Goal: Information Seeking & Learning: Compare options

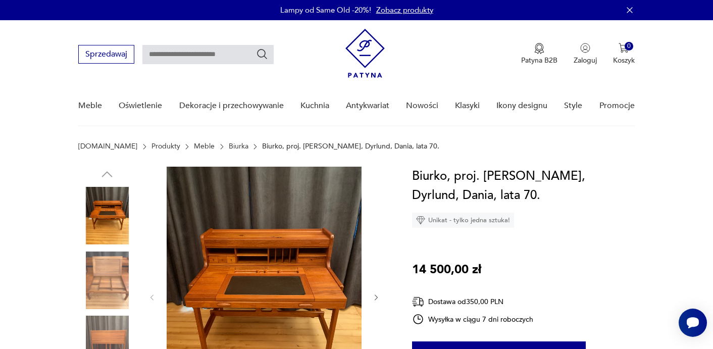
click at [111, 229] on img at bounding box center [107, 216] width 58 height 58
click at [284, 281] on img at bounding box center [264, 297] width 195 height 260
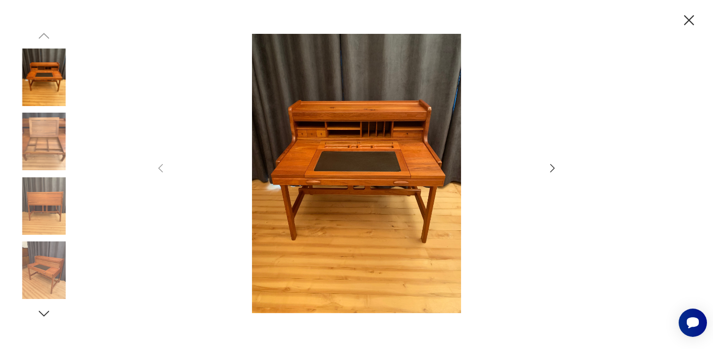
click at [37, 135] on img at bounding box center [44, 142] width 58 height 58
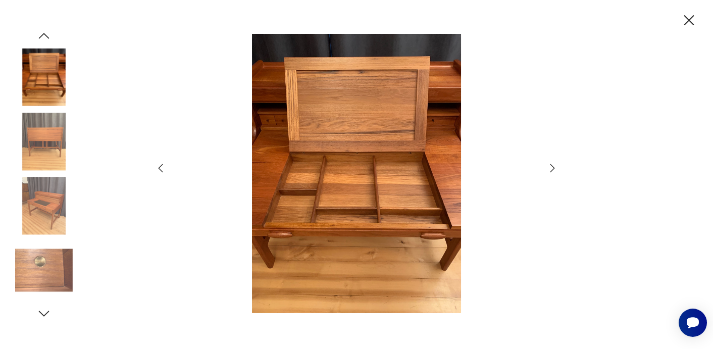
click at [40, 174] on div at bounding box center [44, 110] width 58 height 253
click at [40, 194] on img at bounding box center [44, 206] width 58 height 58
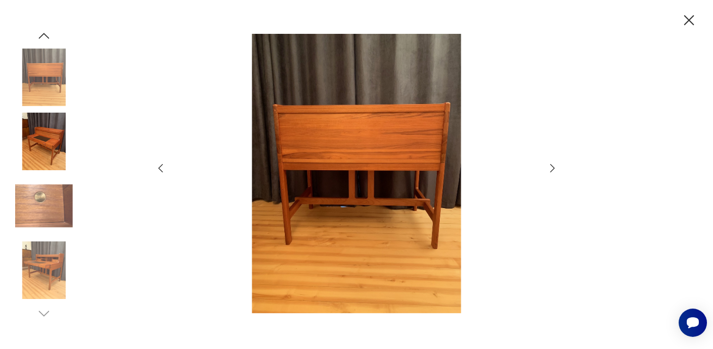
click at [38, 230] on img at bounding box center [44, 206] width 58 height 58
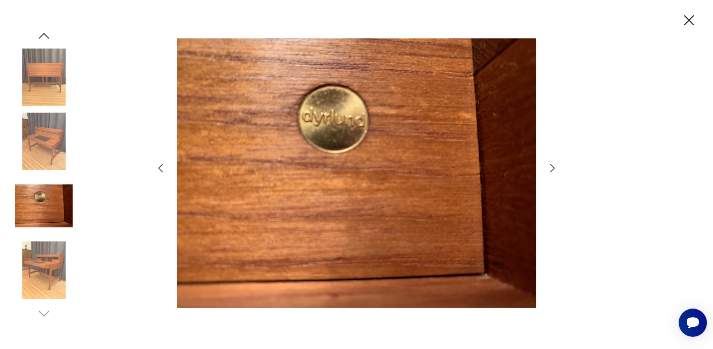
click at [39, 277] on img at bounding box center [44, 270] width 58 height 58
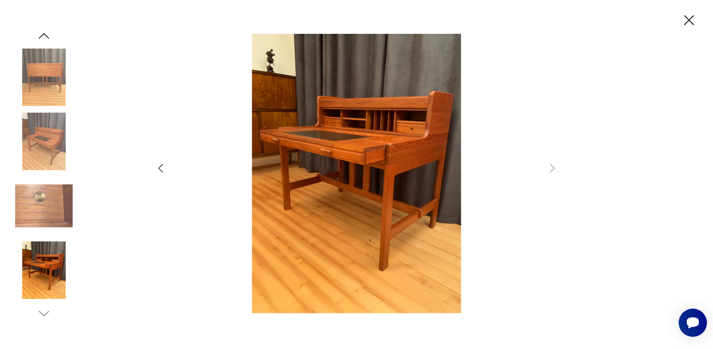
click at [691, 18] on icon "button" at bounding box center [689, 20] width 10 height 10
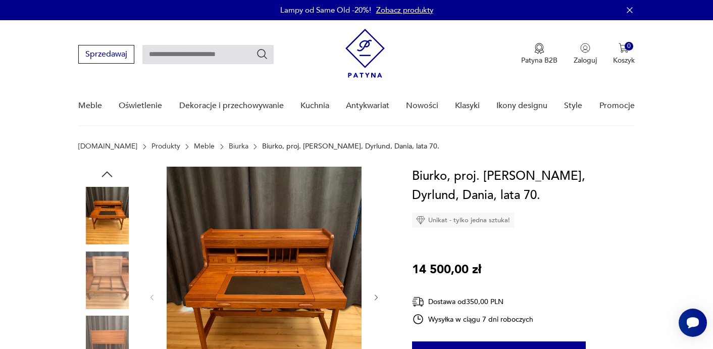
click at [229, 146] on link "Biurka" at bounding box center [239, 146] width 20 height 8
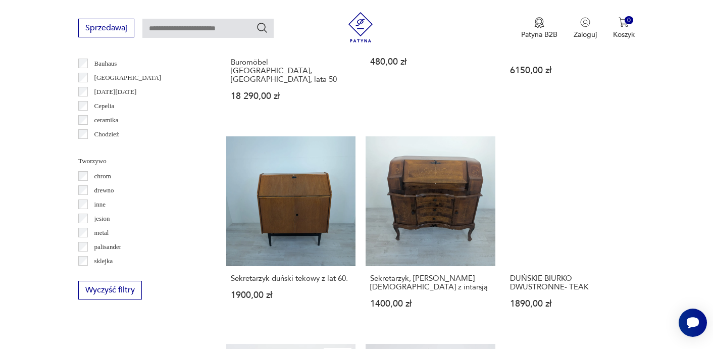
scroll to position [992, 0]
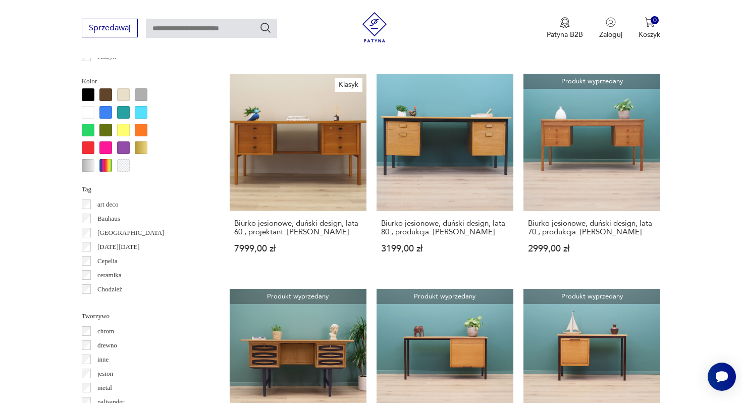
scroll to position [837, 0]
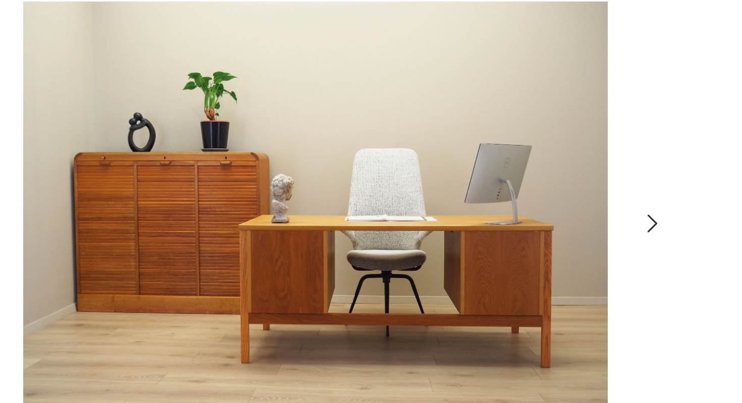
click at [380, 240] on icon "button" at bounding box center [379, 241] width 3 height 6
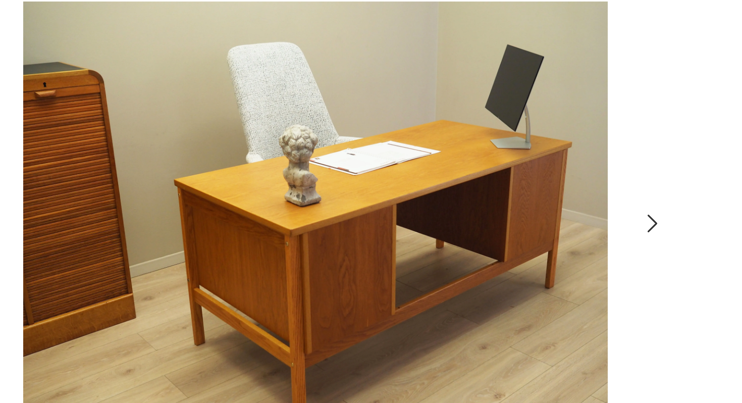
click at [380, 240] on icon "button" at bounding box center [379, 241] width 3 height 6
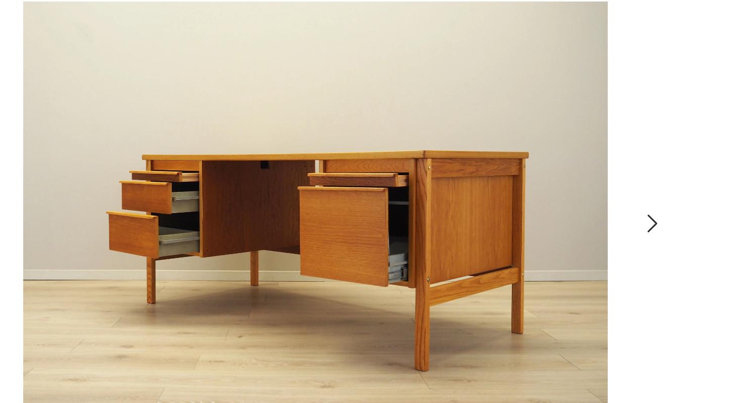
click at [380, 240] on icon "button" at bounding box center [379, 241] width 3 height 6
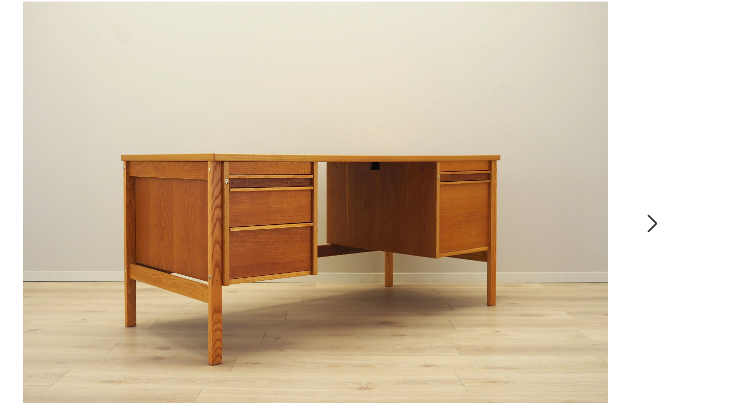
click at [380, 240] on icon "button" at bounding box center [379, 241] width 3 height 6
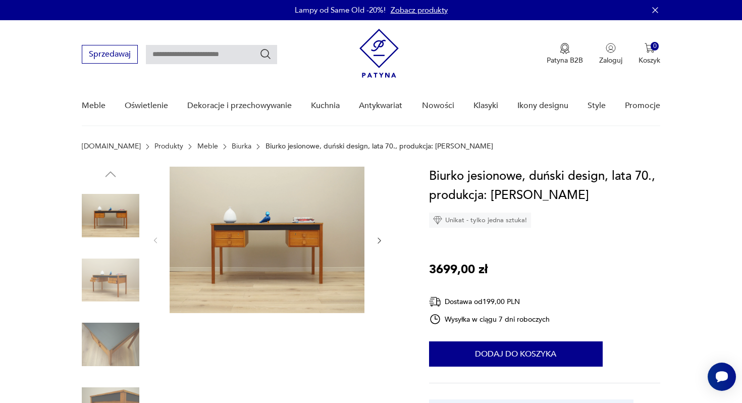
click at [107, 284] on img at bounding box center [111, 281] width 58 height 58
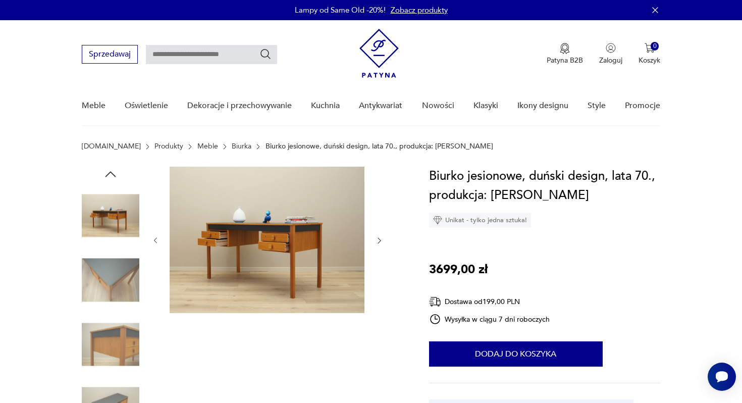
click at [105, 317] on img at bounding box center [111, 345] width 58 height 58
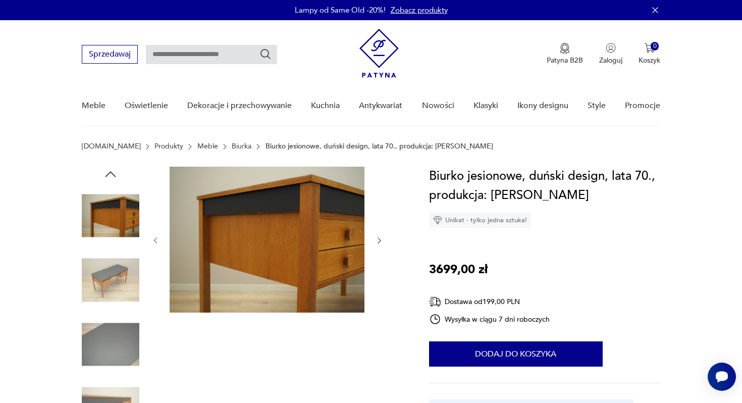
click at [110, 293] on img at bounding box center [111, 281] width 58 height 58
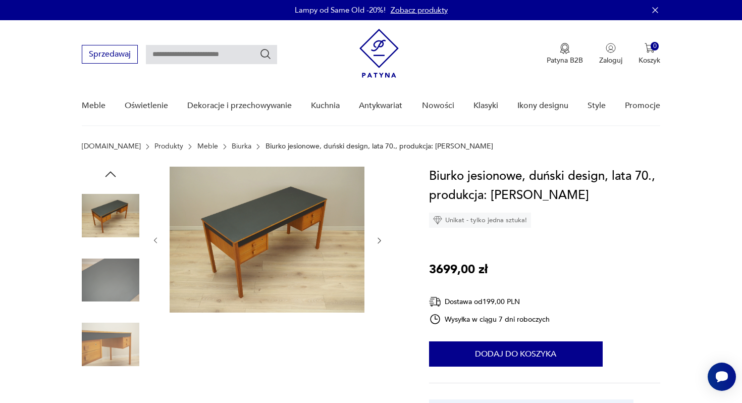
click at [109, 300] on img at bounding box center [111, 281] width 58 height 58
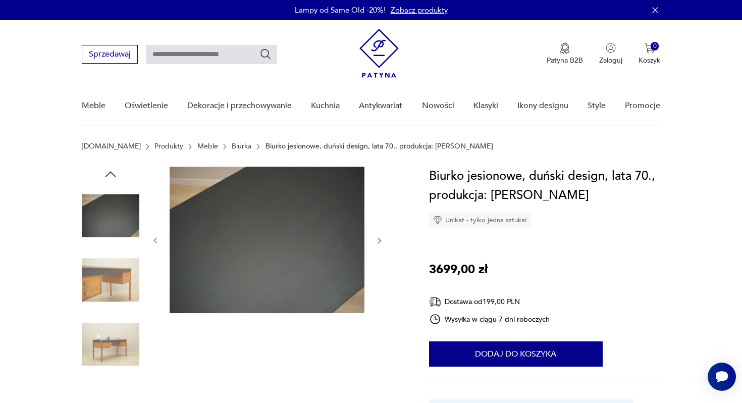
click at [105, 347] on img at bounding box center [111, 345] width 58 height 58
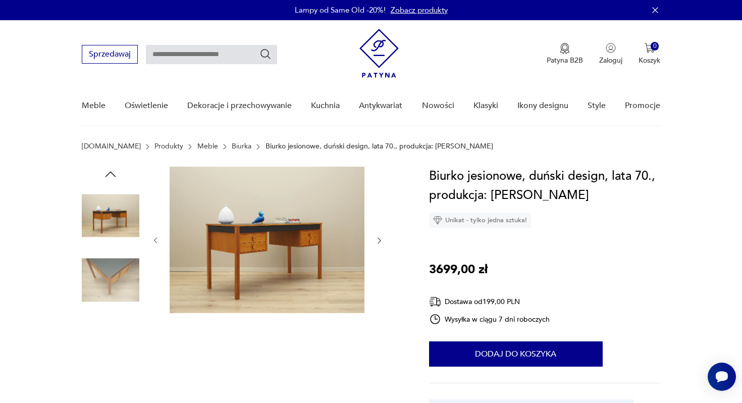
click at [111, 348] on img at bounding box center [111, 345] width 58 height 58
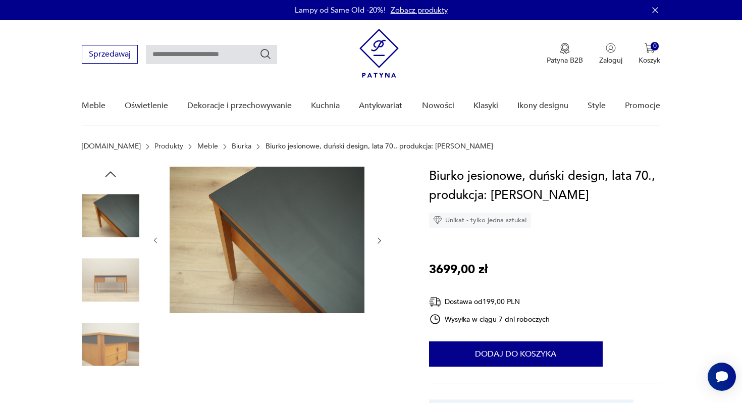
click at [114, 348] on img at bounding box center [111, 345] width 58 height 58
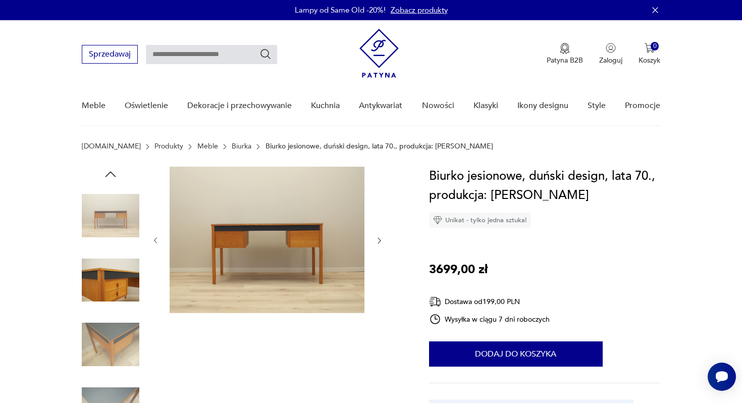
click at [114, 348] on img at bounding box center [111, 345] width 58 height 58
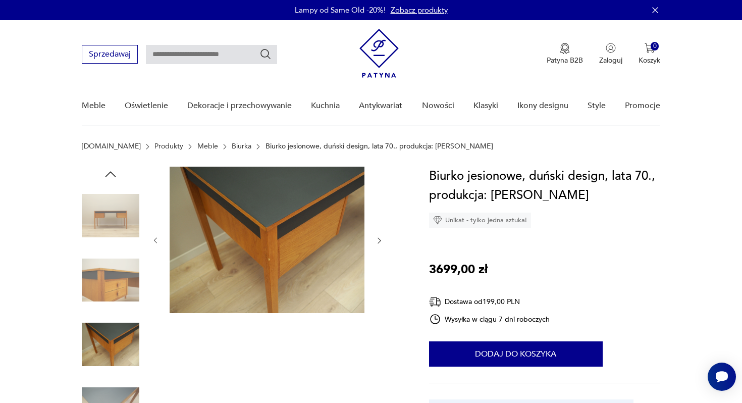
click at [112, 332] on img at bounding box center [111, 345] width 58 height 58
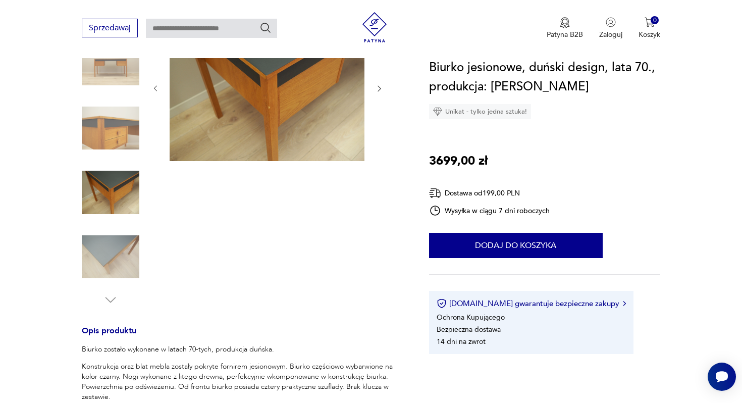
scroll to position [214, 0]
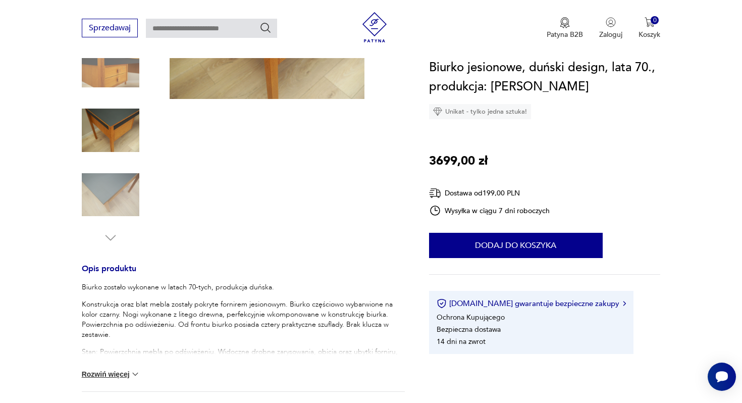
click at [114, 190] on img at bounding box center [111, 195] width 58 height 58
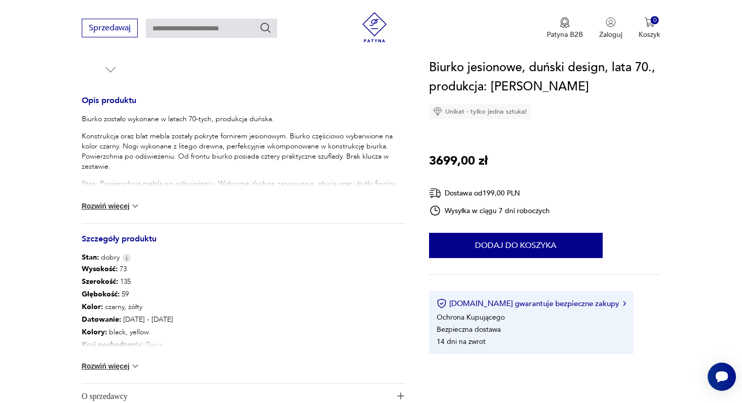
scroll to position [408, 0]
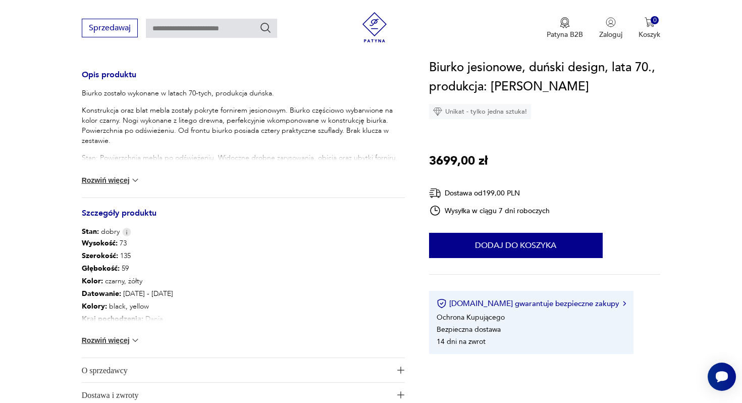
click at [136, 339] on img at bounding box center [135, 340] width 10 height 10
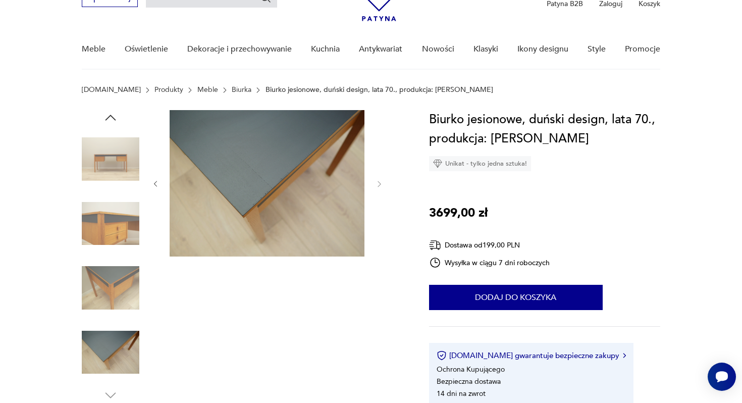
scroll to position [0, 0]
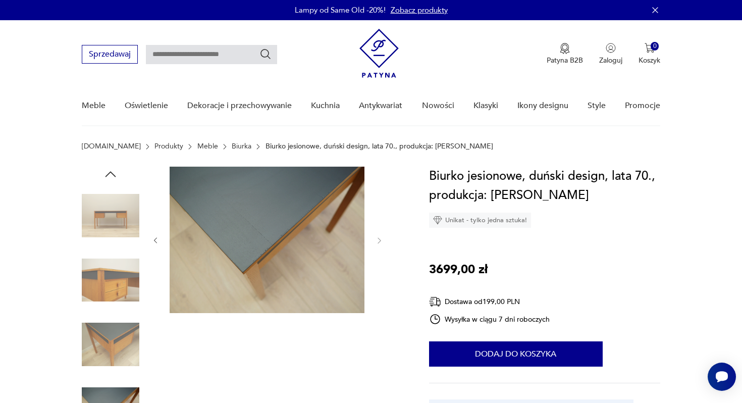
click at [111, 214] on img at bounding box center [111, 216] width 58 height 58
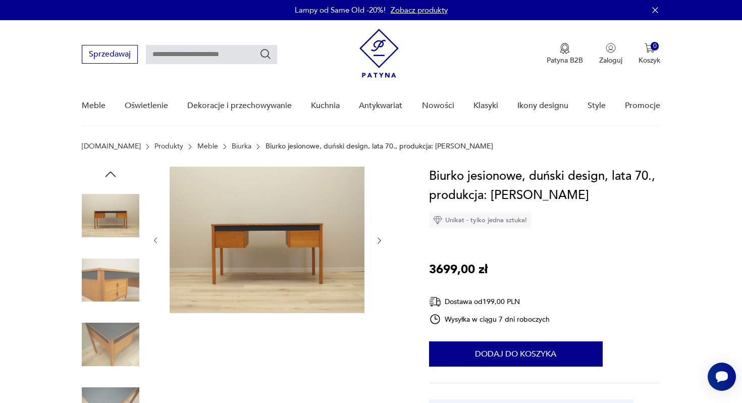
click at [106, 271] on img at bounding box center [111, 281] width 58 height 58
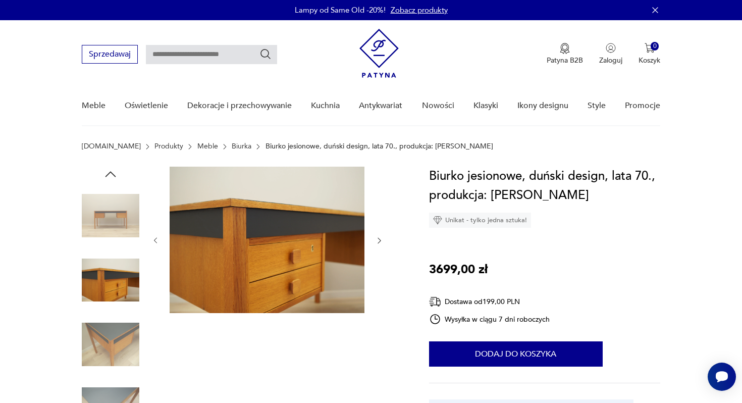
click at [112, 338] on img at bounding box center [111, 345] width 58 height 58
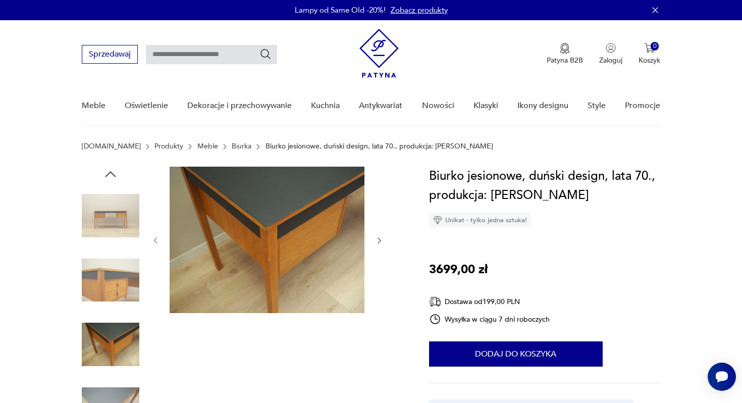
click at [110, 284] on img at bounding box center [111, 281] width 58 height 58
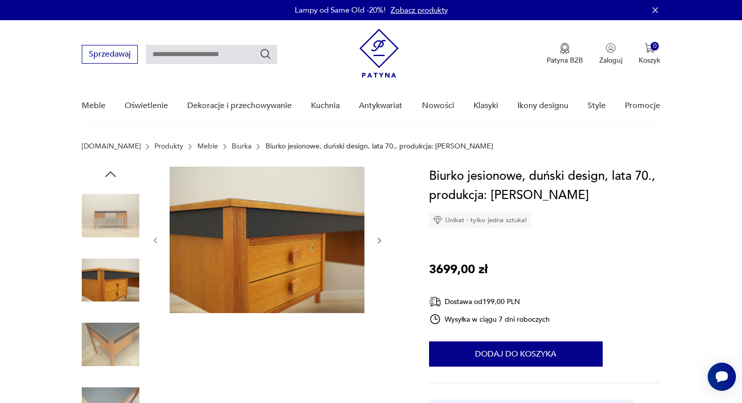
click at [118, 344] on img at bounding box center [111, 345] width 58 height 58
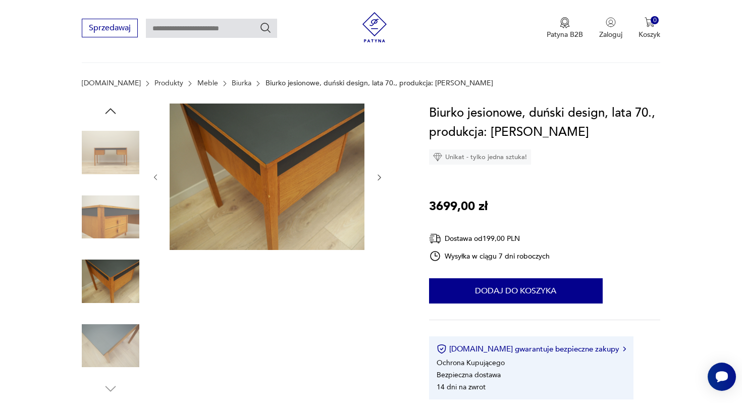
scroll to position [99, 0]
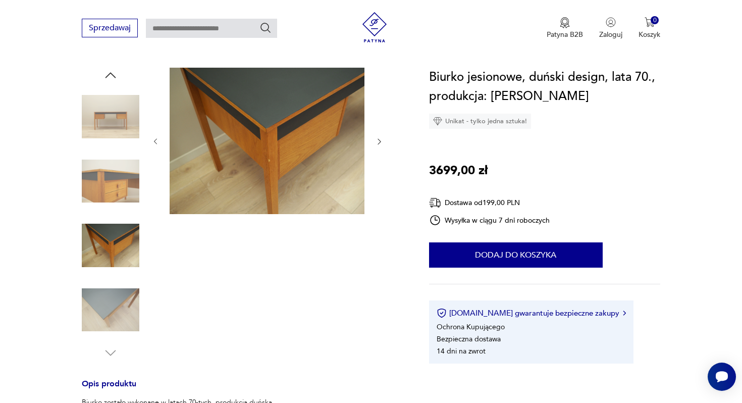
click at [115, 312] on img at bounding box center [111, 310] width 58 height 58
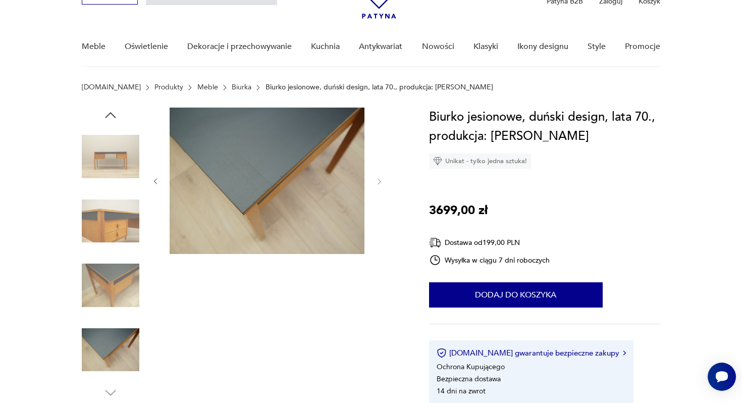
scroll to position [0, 0]
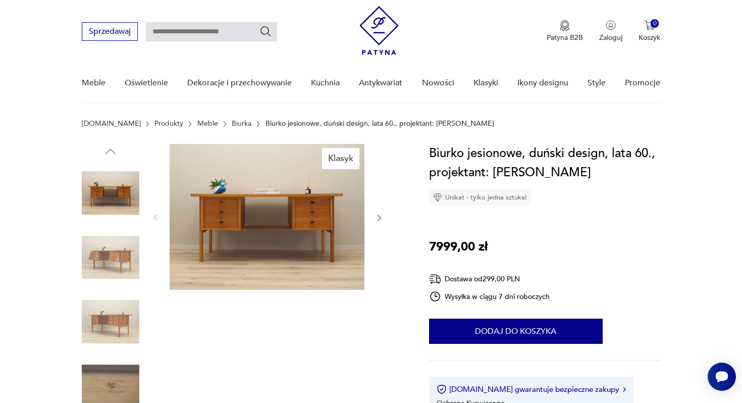
scroll to position [64, 0]
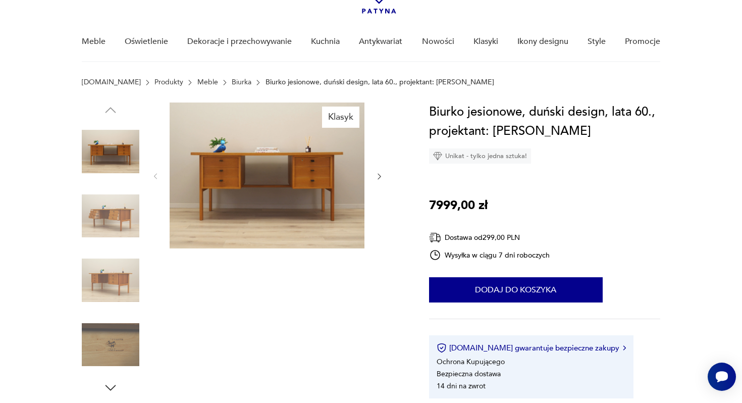
click at [121, 214] on img at bounding box center [111, 216] width 58 height 58
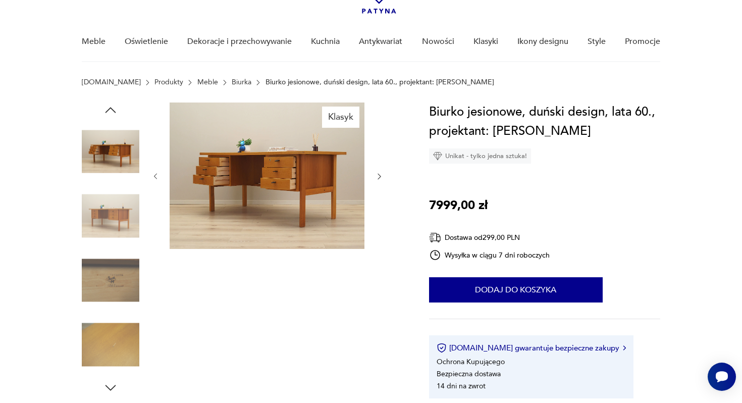
click at [121, 214] on img at bounding box center [111, 216] width 58 height 58
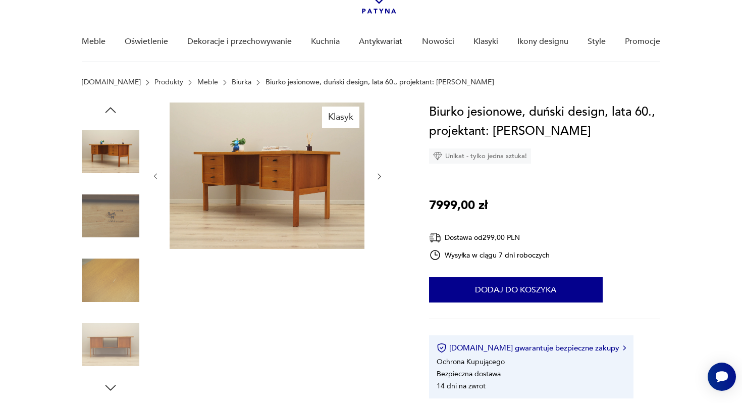
click at [121, 214] on img at bounding box center [111, 216] width 58 height 58
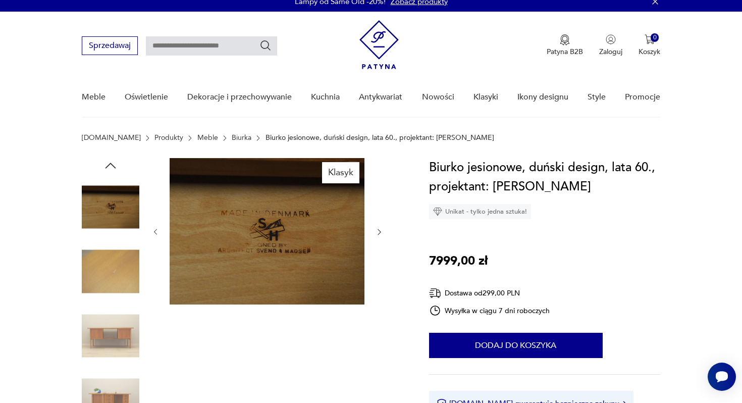
scroll to position [0, 0]
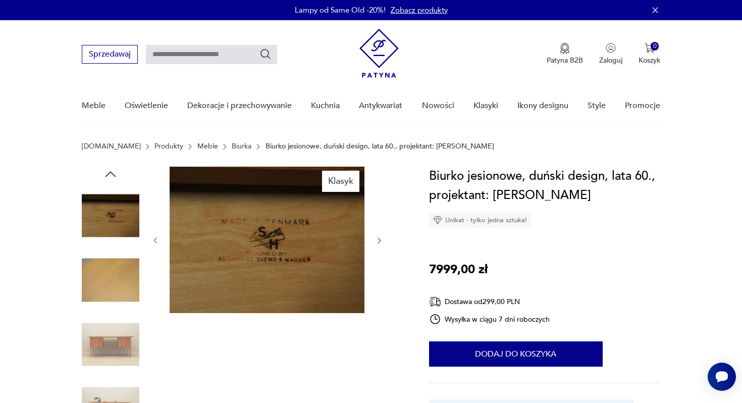
click at [112, 177] on icon "button" at bounding box center [110, 174] width 15 height 15
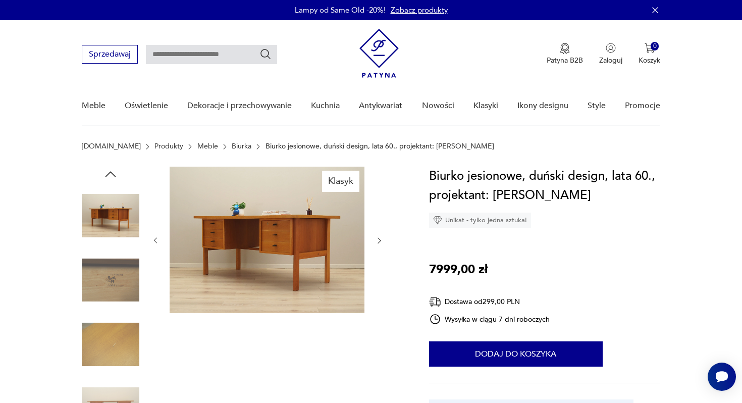
click at [112, 177] on icon "button" at bounding box center [110, 174] width 15 height 15
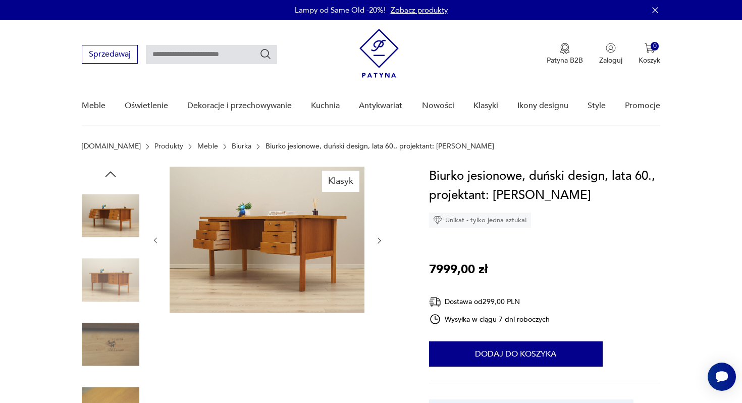
click at [112, 177] on icon "button" at bounding box center [110, 174] width 15 height 15
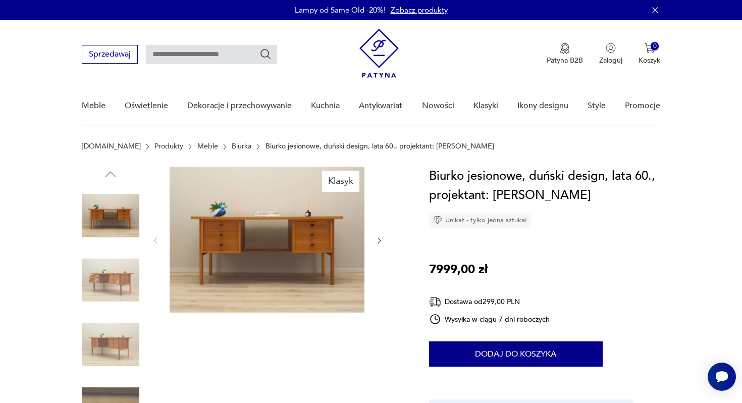
click at [253, 216] on img at bounding box center [267, 240] width 195 height 146
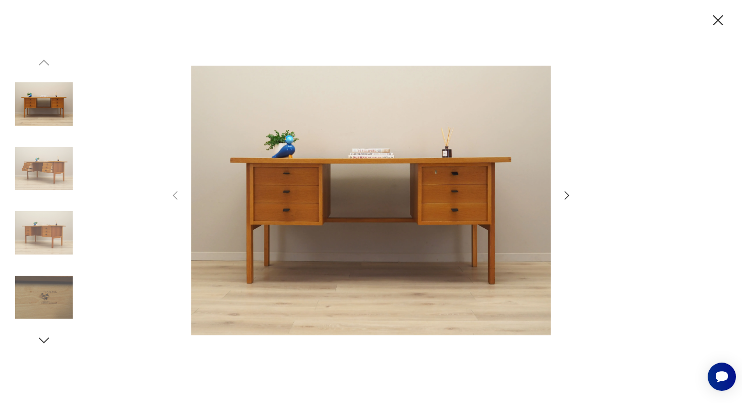
click at [568, 196] on icon "button" at bounding box center [567, 195] width 5 height 8
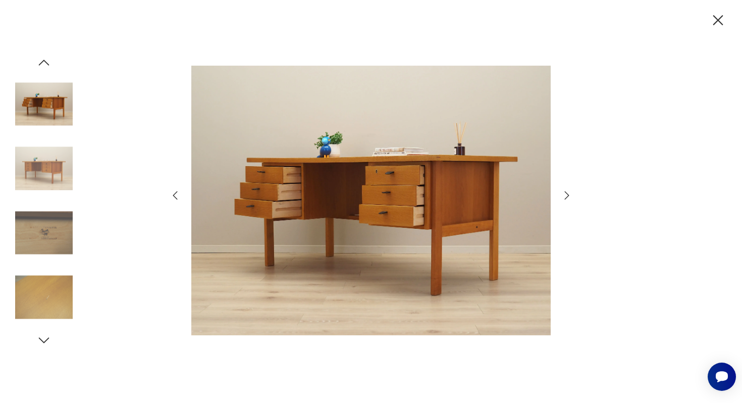
click at [568, 196] on icon "button" at bounding box center [567, 195] width 5 height 8
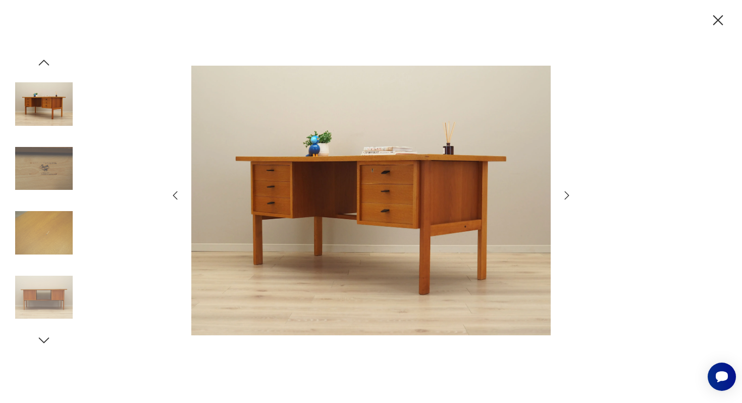
click at [568, 196] on icon "button" at bounding box center [567, 195] width 5 height 8
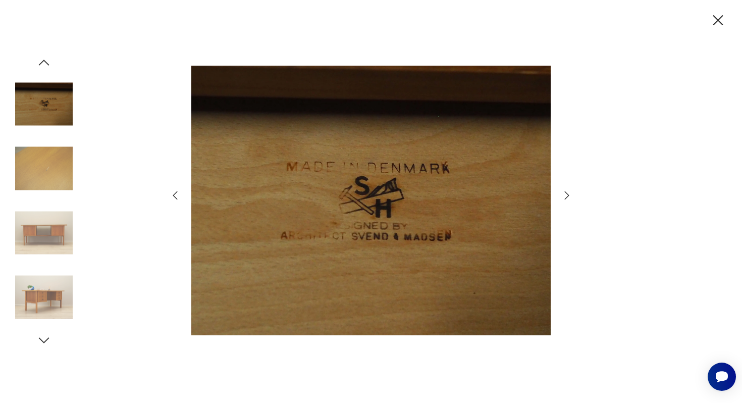
click at [568, 196] on icon "button" at bounding box center [567, 195] width 5 height 8
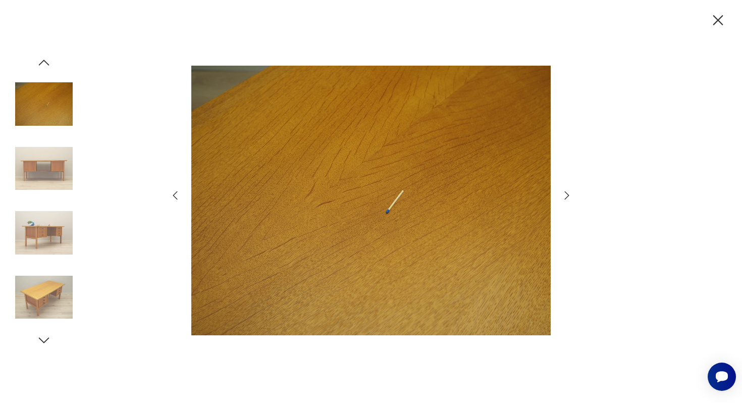
click at [716, 22] on icon "button" at bounding box center [719, 20] width 10 height 10
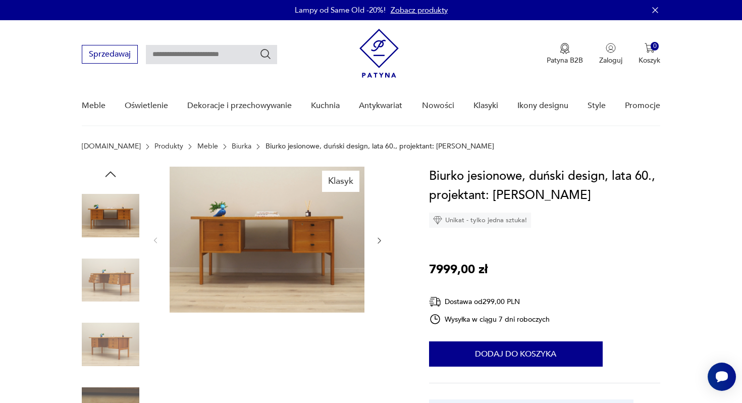
click at [313, 236] on img at bounding box center [267, 240] width 195 height 146
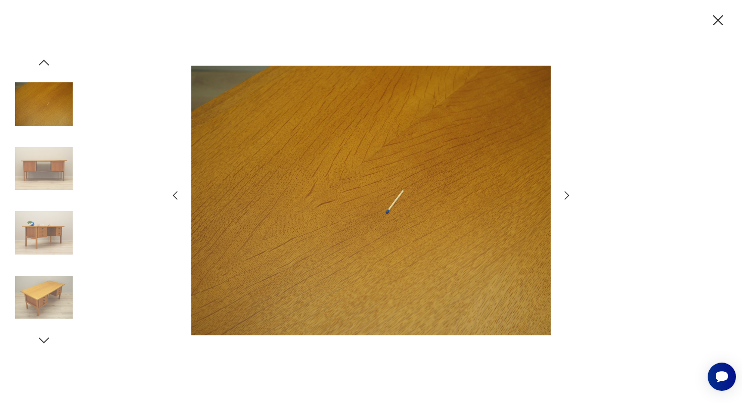
click at [568, 198] on icon "button" at bounding box center [567, 195] width 12 height 12
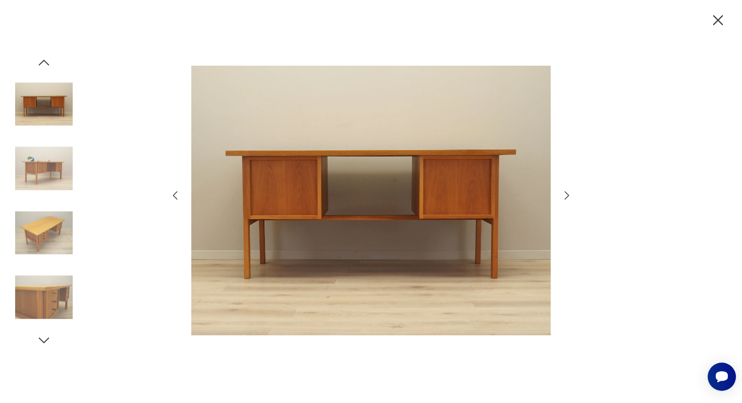
click at [568, 198] on icon "button" at bounding box center [567, 195] width 12 height 12
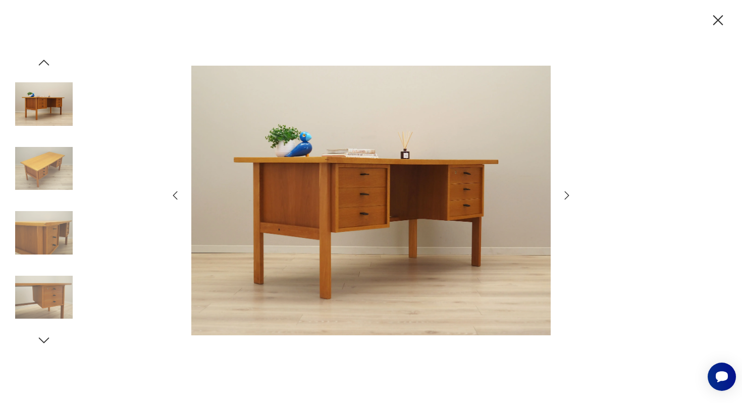
click at [568, 198] on icon "button" at bounding box center [567, 195] width 12 height 12
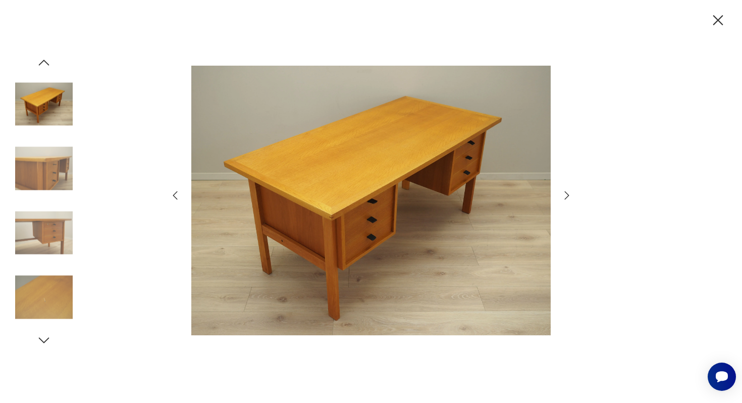
click at [568, 198] on icon "button" at bounding box center [567, 195] width 12 height 12
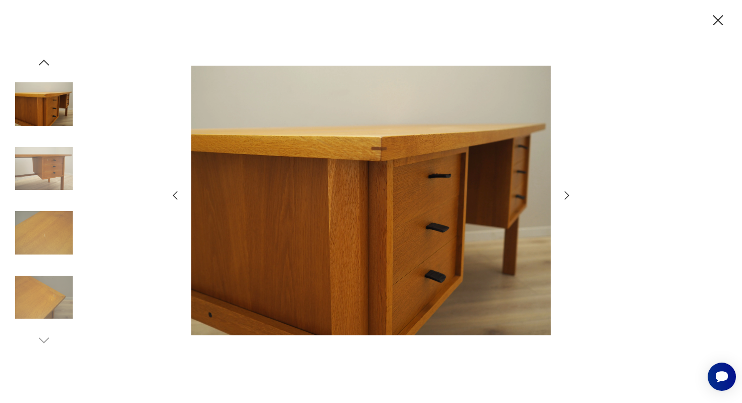
click at [568, 198] on icon "button" at bounding box center [567, 195] width 12 height 12
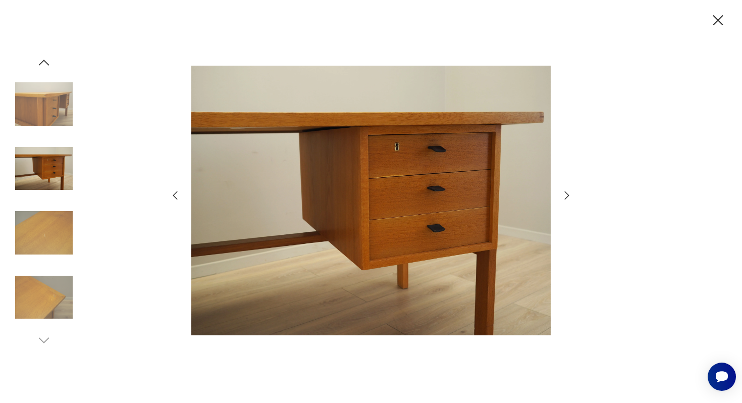
click at [568, 198] on icon "button" at bounding box center [567, 195] width 12 height 12
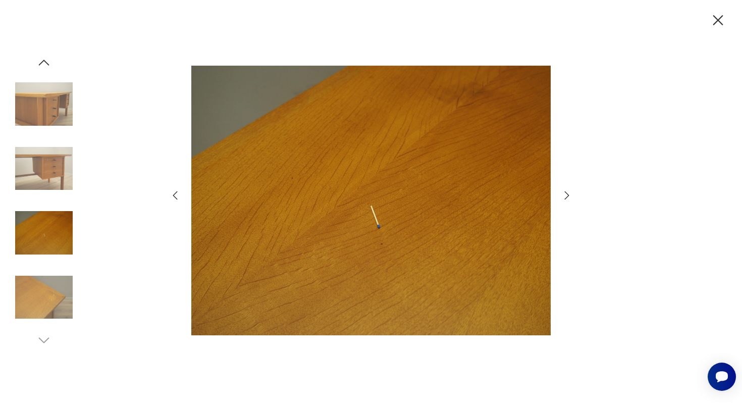
click at [568, 198] on icon "button" at bounding box center [567, 195] width 12 height 12
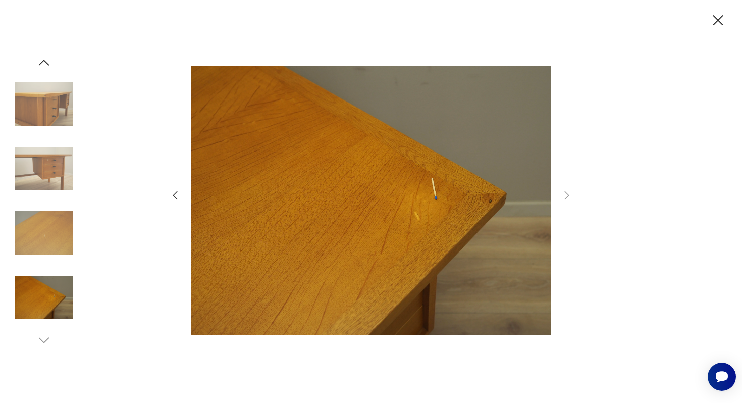
click at [52, 175] on img at bounding box center [44, 169] width 58 height 58
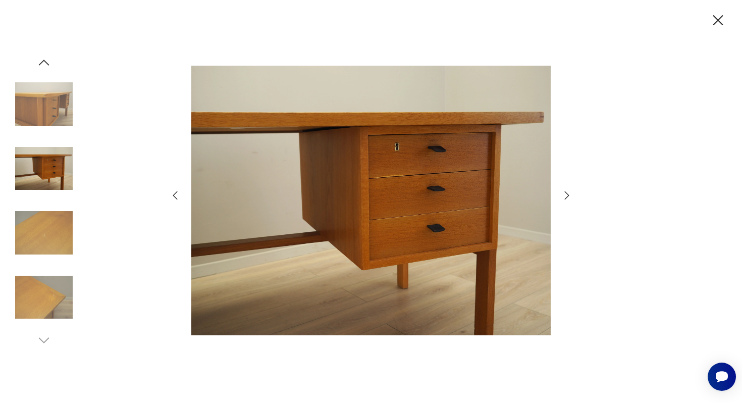
click at [49, 222] on img at bounding box center [44, 233] width 58 height 58
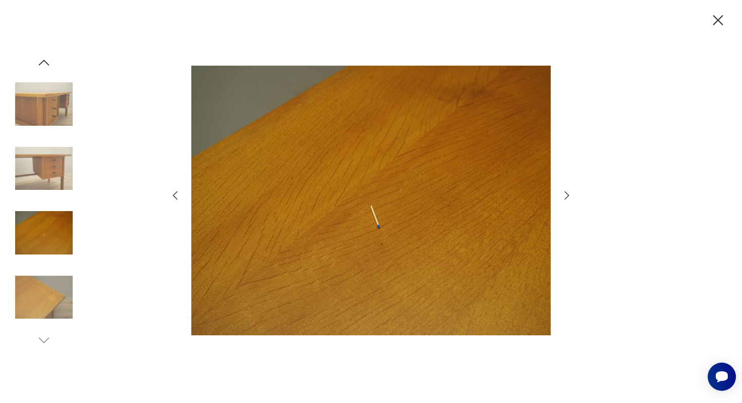
click at [41, 291] on img at bounding box center [44, 298] width 58 height 58
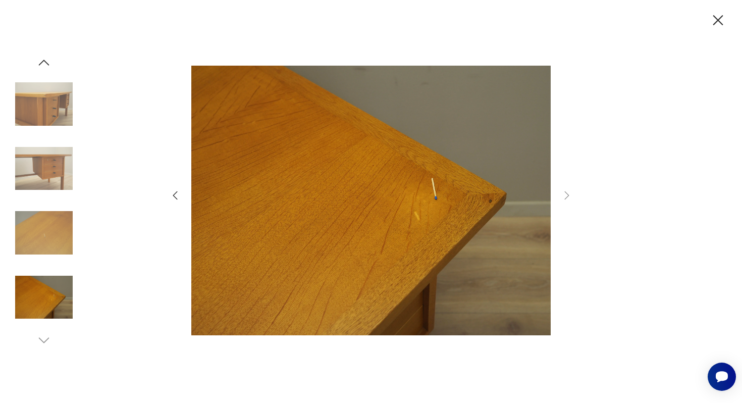
click at [58, 111] on img at bounding box center [44, 104] width 58 height 58
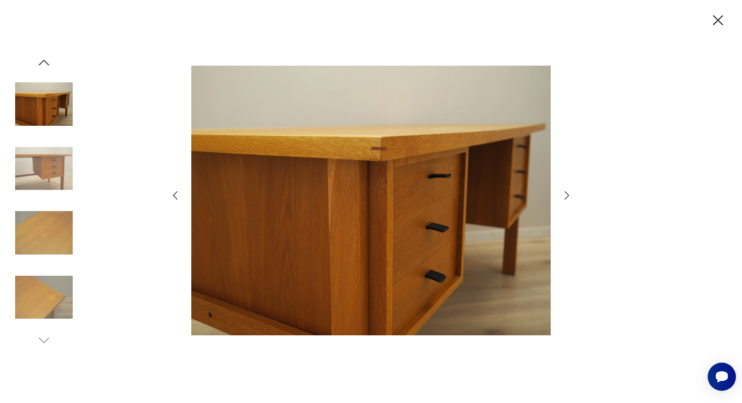
click at [62, 153] on img at bounding box center [44, 169] width 58 height 58
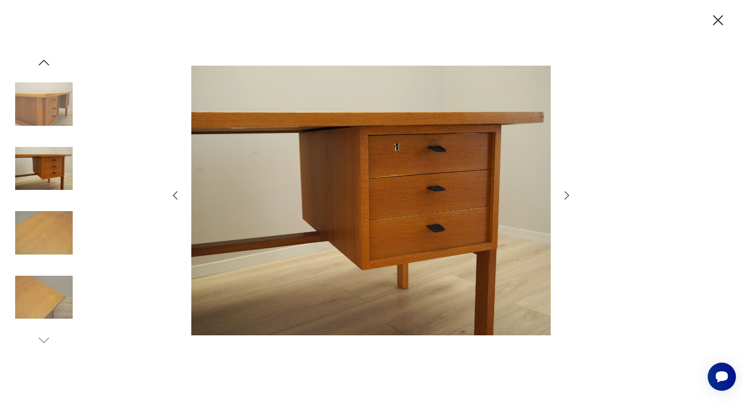
click at [40, 223] on img at bounding box center [44, 233] width 58 height 58
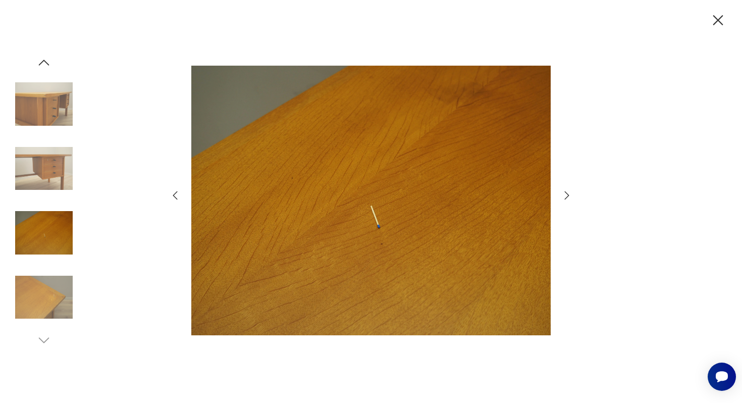
click at [26, 300] on img at bounding box center [44, 298] width 58 height 58
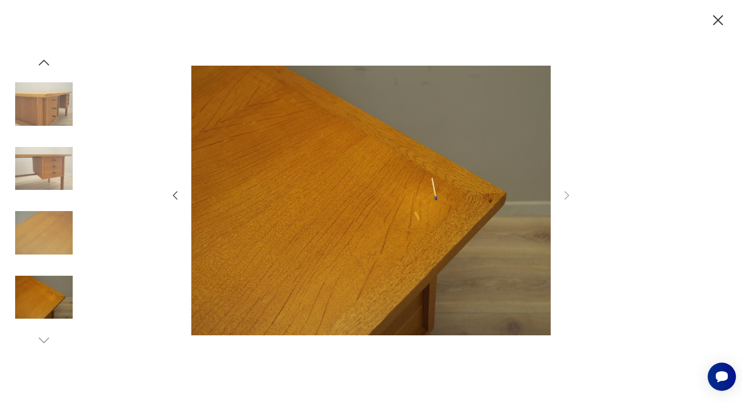
click at [42, 281] on img at bounding box center [44, 298] width 58 height 58
click at [44, 232] on img at bounding box center [44, 233] width 58 height 58
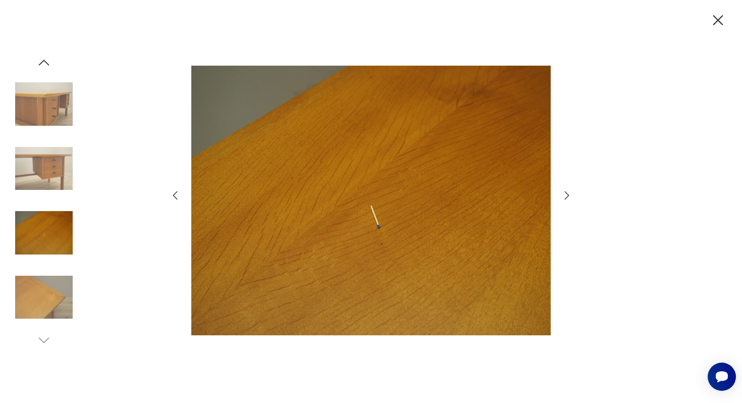
click at [42, 163] on img at bounding box center [44, 169] width 58 height 58
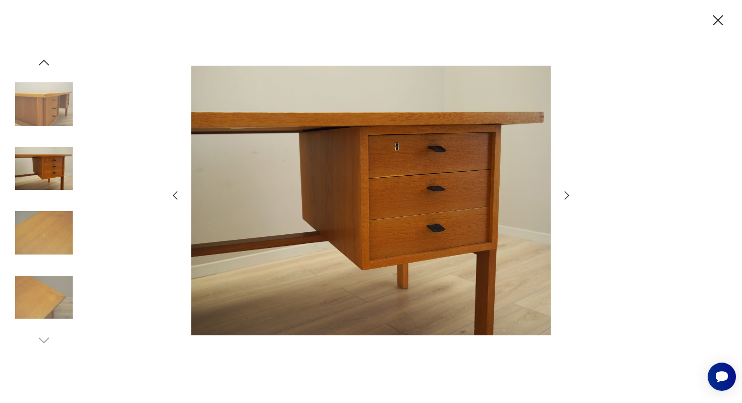
click at [43, 109] on img at bounding box center [44, 104] width 58 height 58
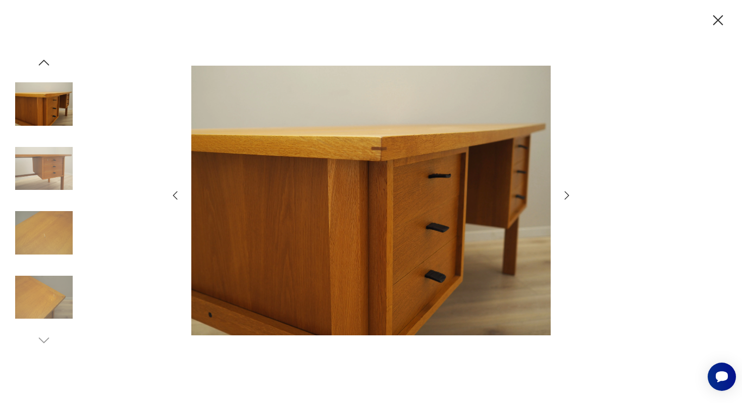
click at [716, 20] on icon "button" at bounding box center [719, 21] width 18 height 18
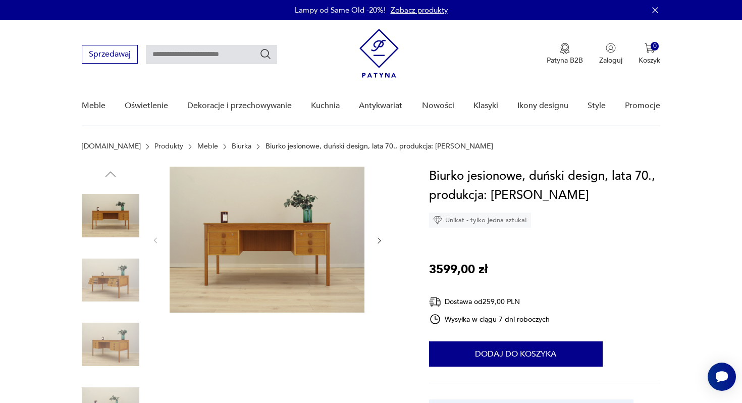
click at [115, 282] on img at bounding box center [111, 281] width 58 height 58
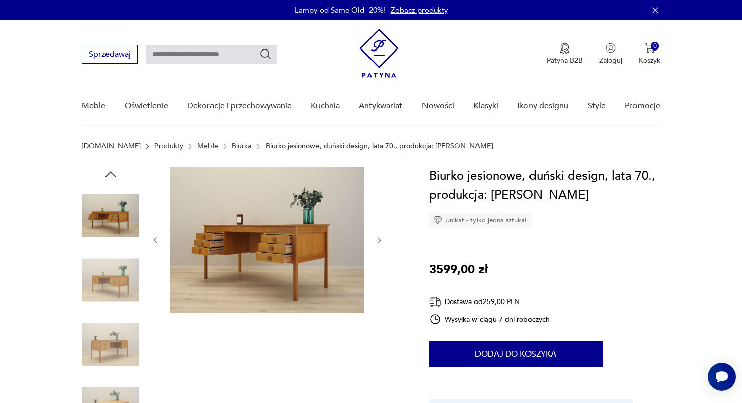
click at [114, 314] on div at bounding box center [111, 249] width 58 height 253
click at [270, 262] on img at bounding box center [267, 240] width 195 height 146
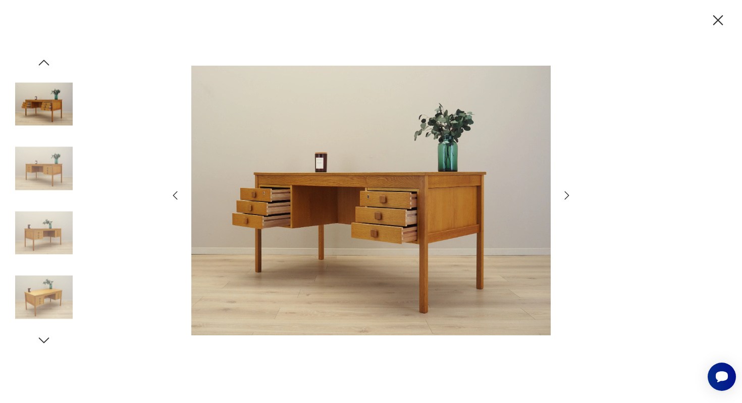
click at [567, 191] on icon "button" at bounding box center [567, 195] width 12 height 12
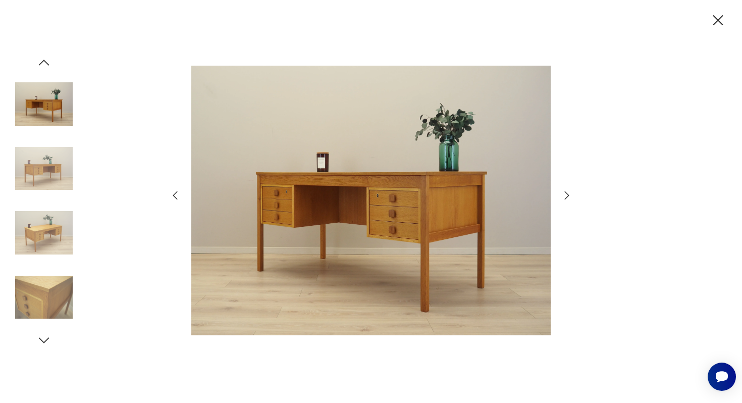
click at [567, 191] on icon "button" at bounding box center [567, 195] width 12 height 12
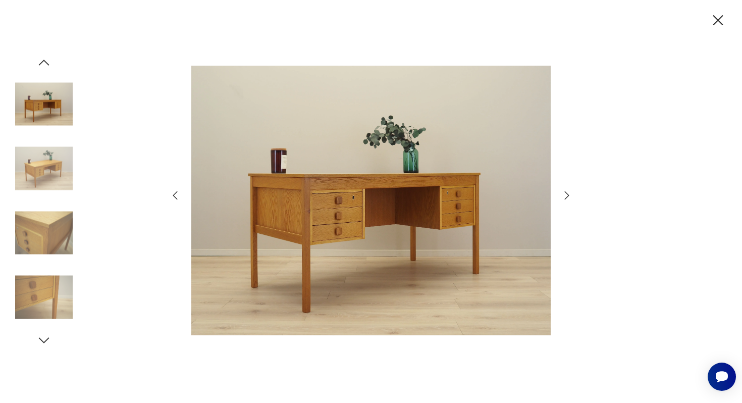
click at [567, 191] on icon "button" at bounding box center [567, 195] width 12 height 12
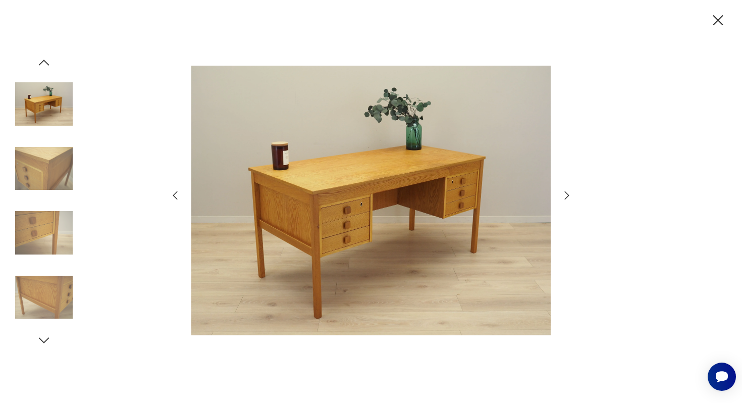
click at [567, 191] on icon "button" at bounding box center [567, 195] width 12 height 12
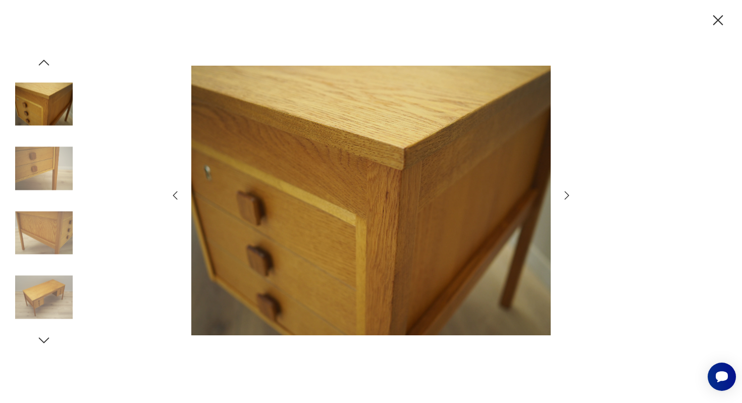
click at [567, 191] on icon "button" at bounding box center [567, 195] width 12 height 12
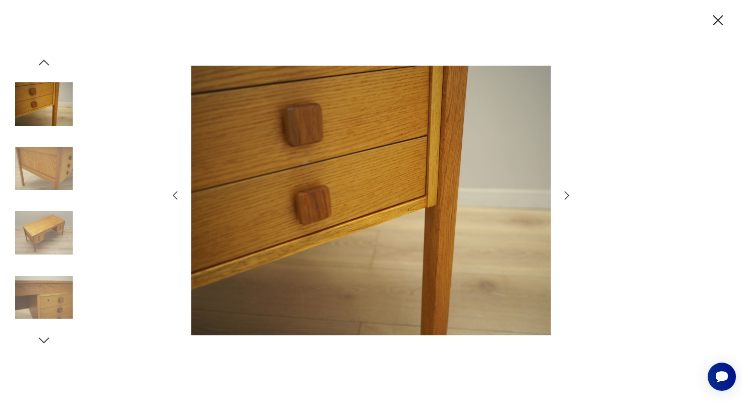
click at [567, 191] on icon "button" at bounding box center [567, 195] width 12 height 12
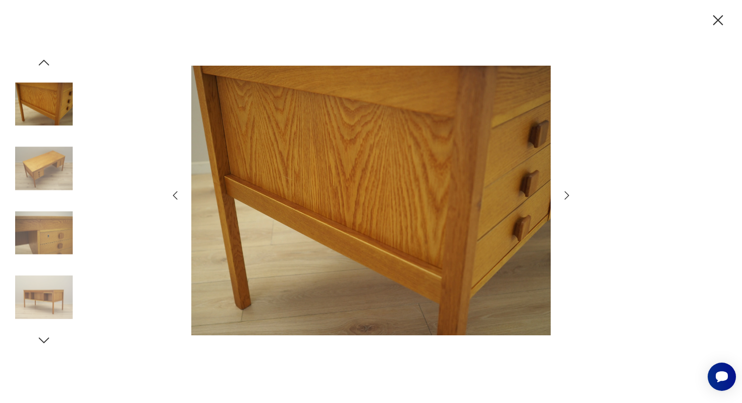
click at [567, 191] on icon "button" at bounding box center [567, 195] width 12 height 12
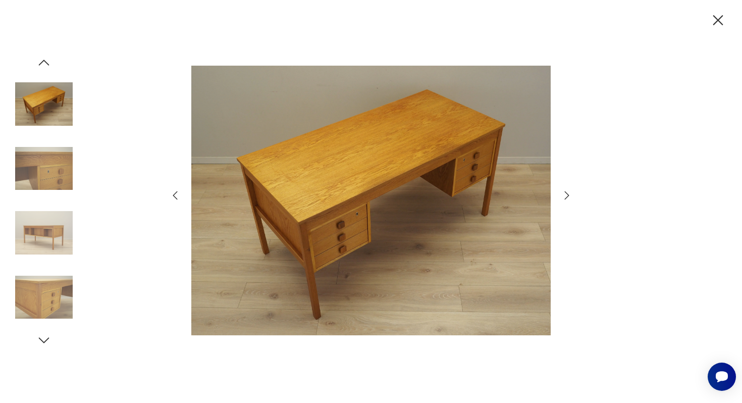
click at [567, 191] on icon "button" at bounding box center [567, 195] width 12 height 12
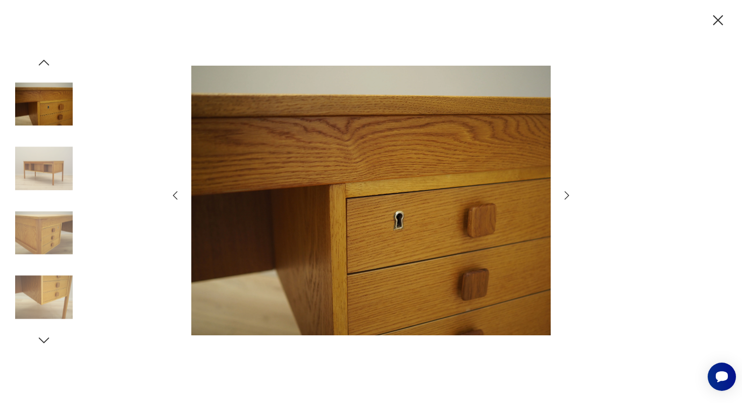
click at [567, 191] on icon "button" at bounding box center [567, 195] width 12 height 12
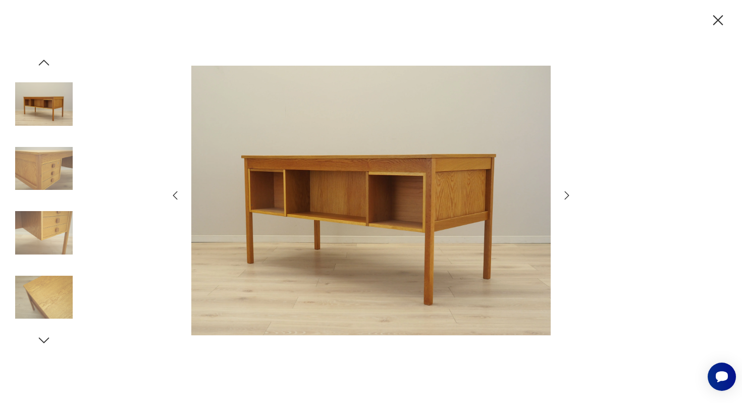
click at [567, 191] on icon "button" at bounding box center [567, 195] width 12 height 12
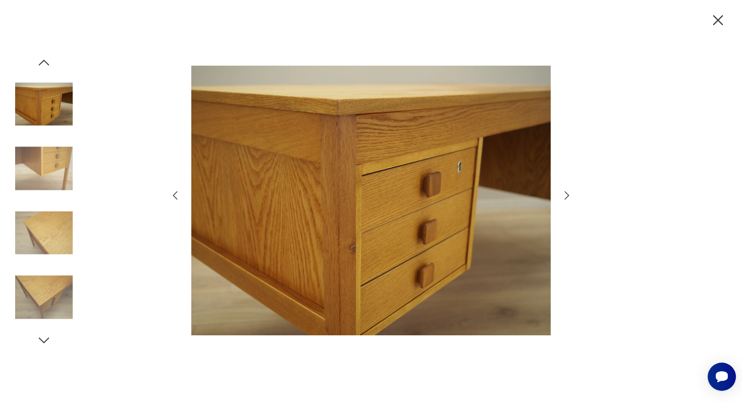
click at [567, 191] on icon "button" at bounding box center [567, 195] width 12 height 12
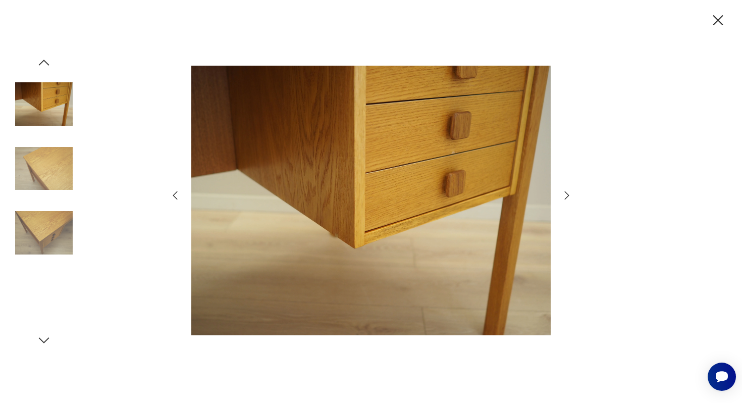
click at [567, 191] on icon "button" at bounding box center [567, 195] width 12 height 12
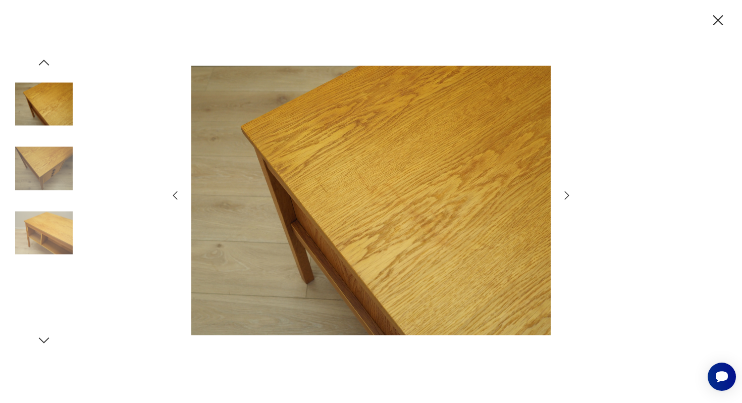
click at [567, 191] on icon "button" at bounding box center [567, 195] width 12 height 12
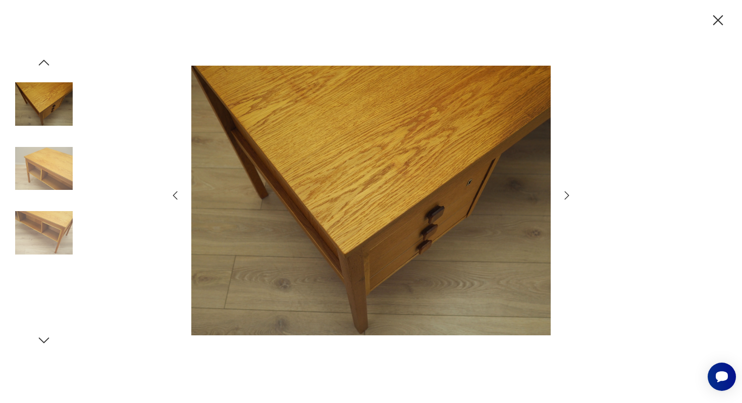
click at [567, 191] on icon "button" at bounding box center [567, 195] width 12 height 12
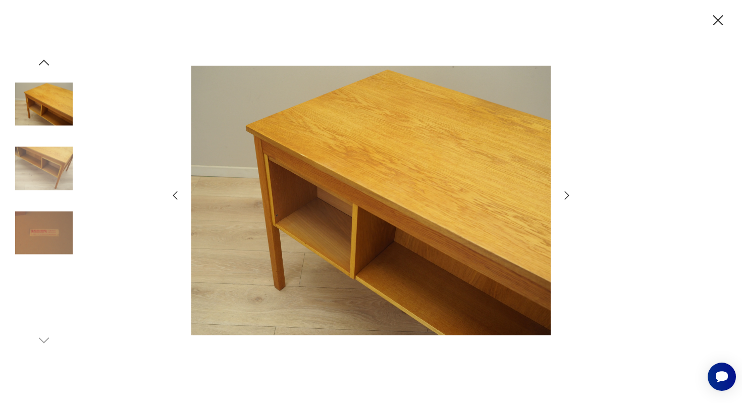
click at [567, 191] on icon "button" at bounding box center [567, 195] width 12 height 12
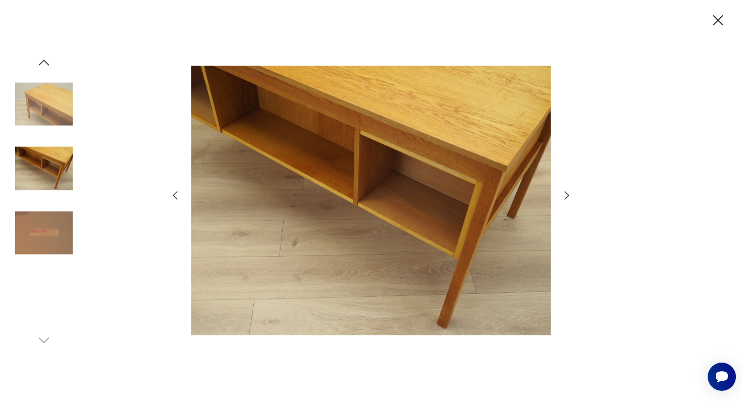
click at [567, 191] on icon "button" at bounding box center [567, 195] width 12 height 12
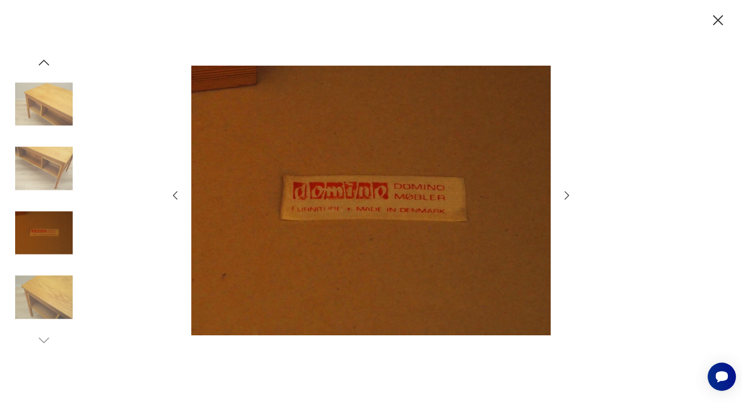
click at [567, 191] on icon "button" at bounding box center [567, 195] width 12 height 12
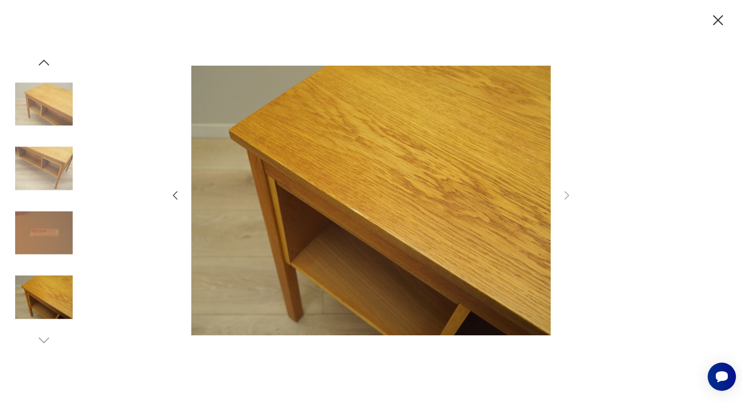
click at [721, 19] on icon "button" at bounding box center [719, 21] width 18 height 18
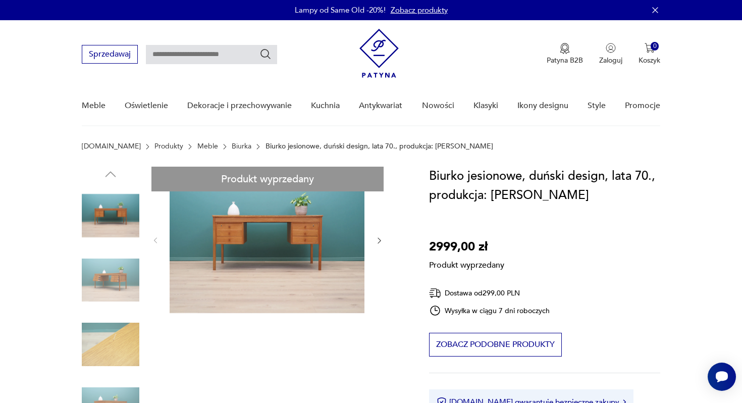
drag, startPoint x: 522, startPoint y: 177, endPoint x: 424, endPoint y: 177, distance: 98.0
copy h1 "Biurko jesionowe"
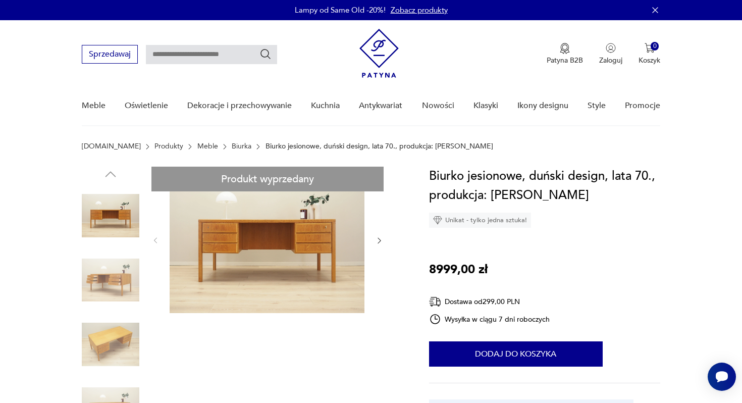
click at [104, 283] on img at bounding box center [111, 281] width 58 height 58
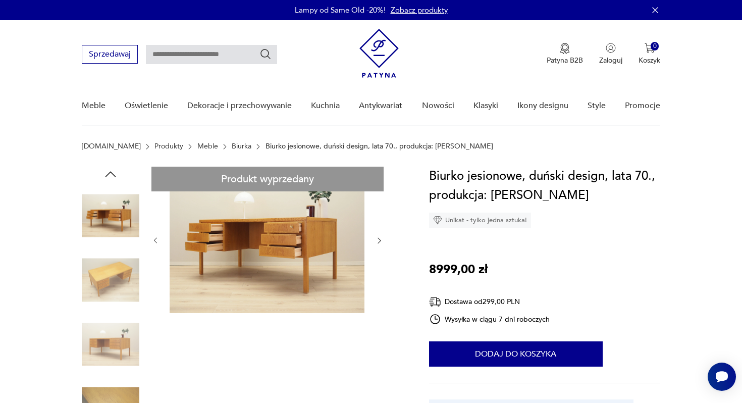
click at [104, 283] on img at bounding box center [111, 281] width 58 height 58
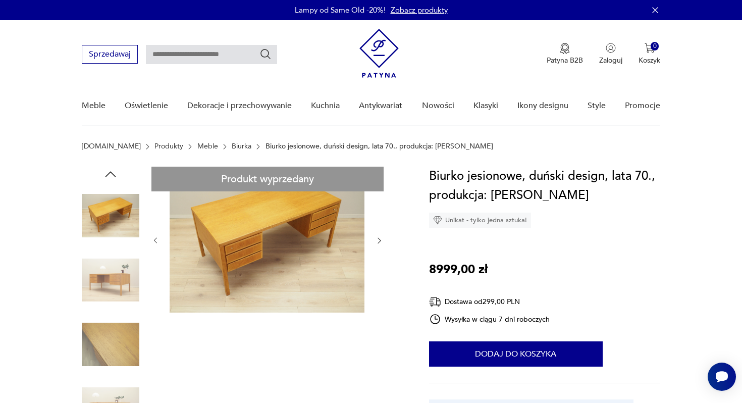
click at [105, 292] on img at bounding box center [111, 281] width 58 height 58
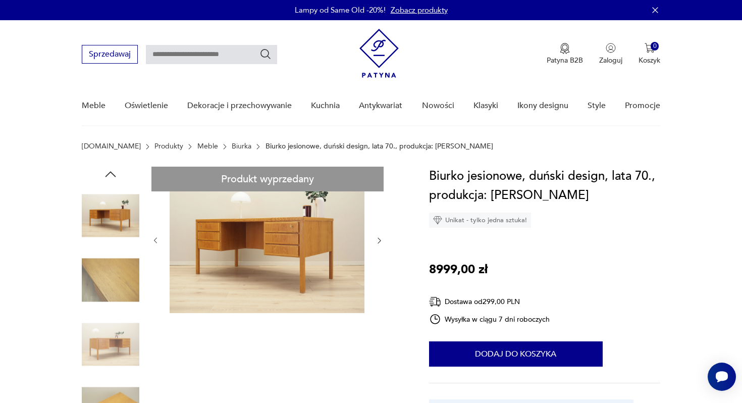
click at [105, 292] on img at bounding box center [111, 281] width 58 height 58
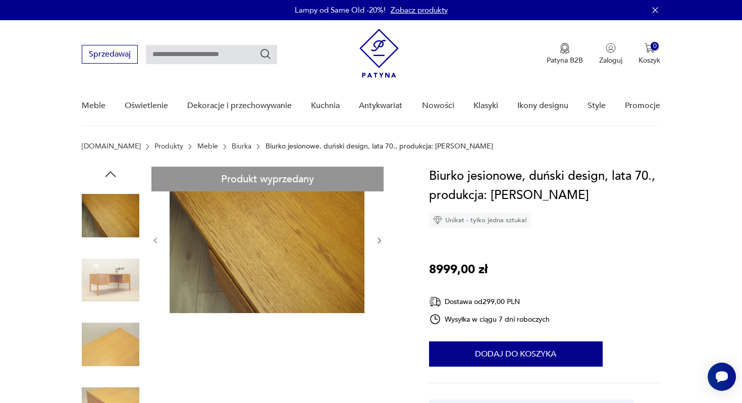
click at [105, 292] on img at bounding box center [111, 281] width 58 height 58
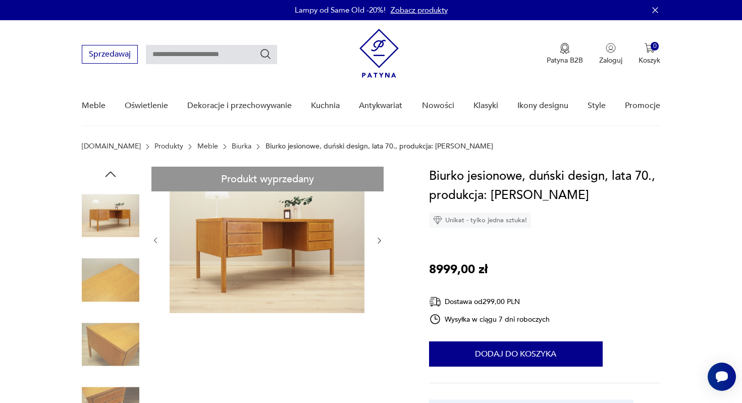
click at [105, 292] on img at bounding box center [111, 281] width 58 height 58
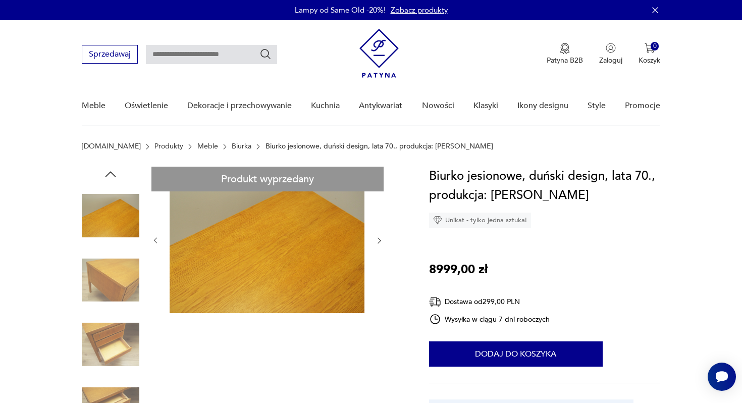
click at [105, 292] on img at bounding box center [111, 281] width 58 height 58
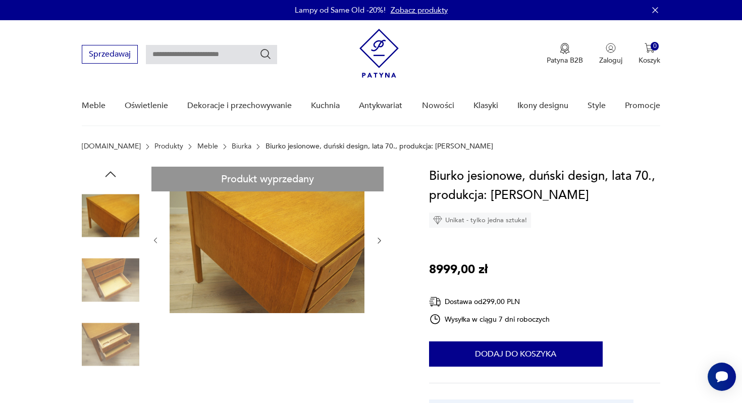
click at [105, 292] on img at bounding box center [111, 281] width 58 height 58
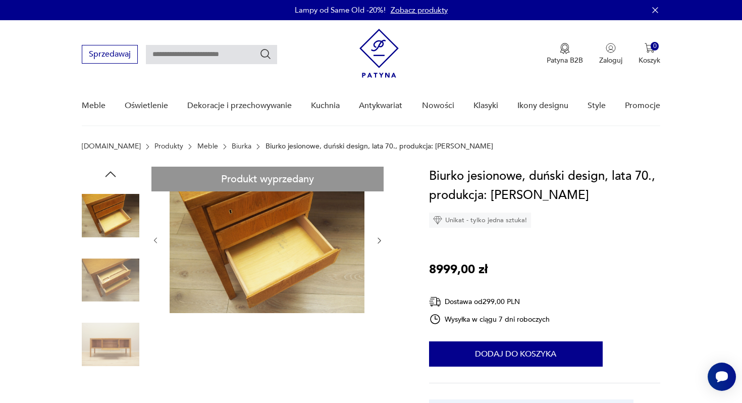
click at [105, 292] on img at bounding box center [111, 281] width 58 height 58
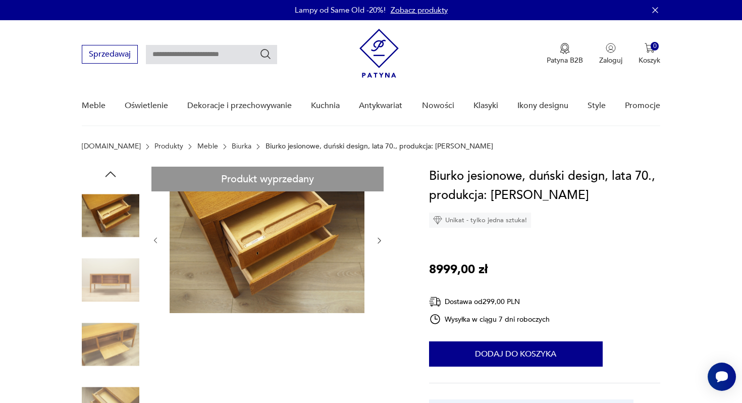
click at [108, 276] on img at bounding box center [111, 281] width 58 height 58
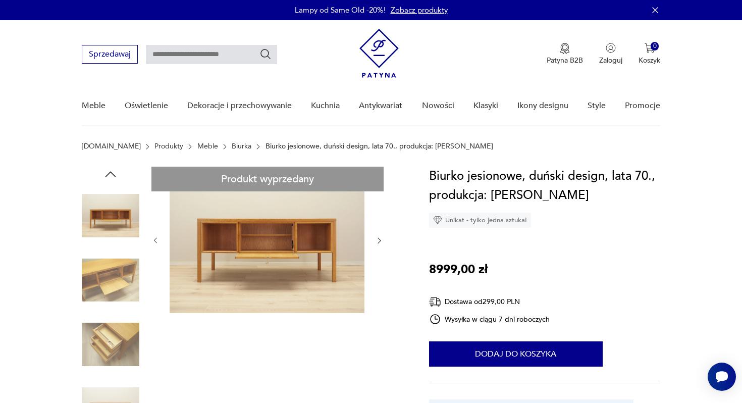
click at [108, 276] on img at bounding box center [111, 281] width 58 height 58
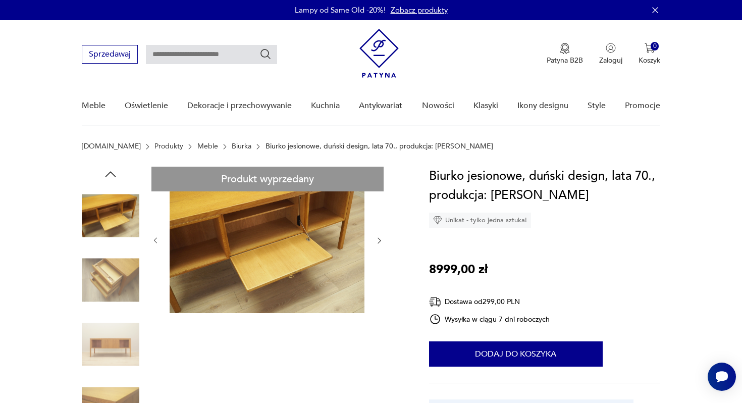
click at [113, 174] on icon "button" at bounding box center [110, 174] width 11 height 6
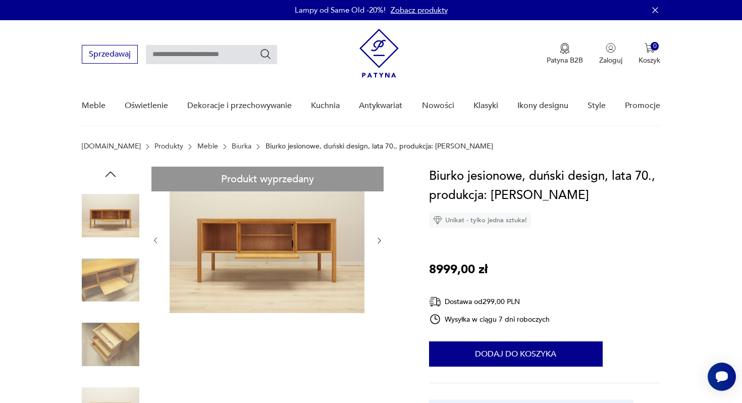
click at [113, 174] on icon "button" at bounding box center [110, 174] width 11 height 6
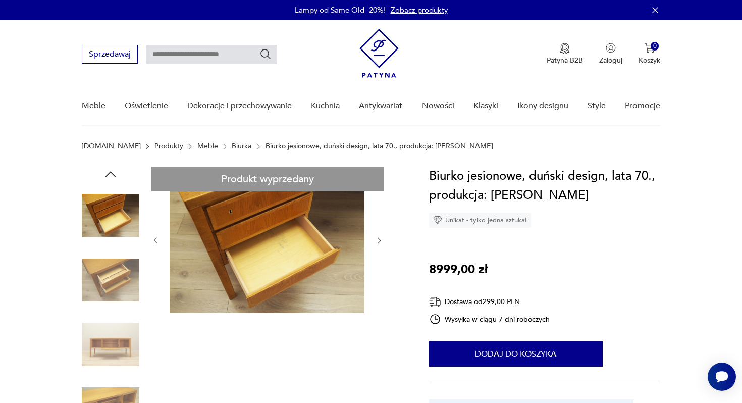
click at [113, 174] on icon "button" at bounding box center [110, 174] width 11 height 6
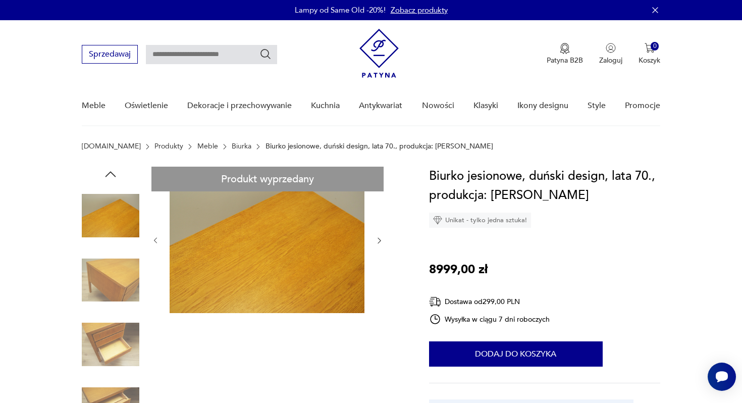
click at [113, 174] on icon "button" at bounding box center [110, 174] width 11 height 6
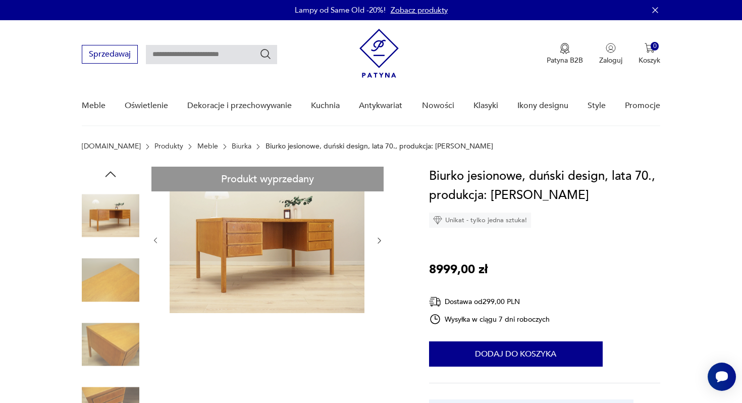
click at [110, 208] on img at bounding box center [111, 216] width 58 height 58
